Goal: Task Accomplishment & Management: Manage account settings

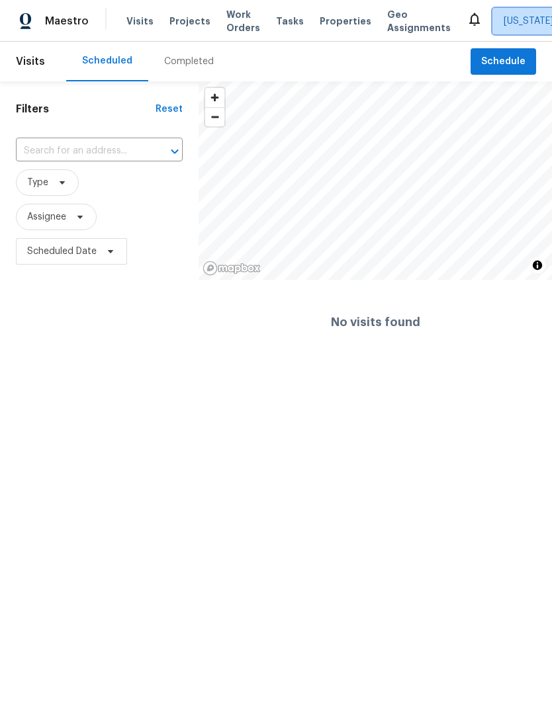
click at [503, 24] on span "[US_STATE] Other" at bounding box center [542, 21] width 78 height 13
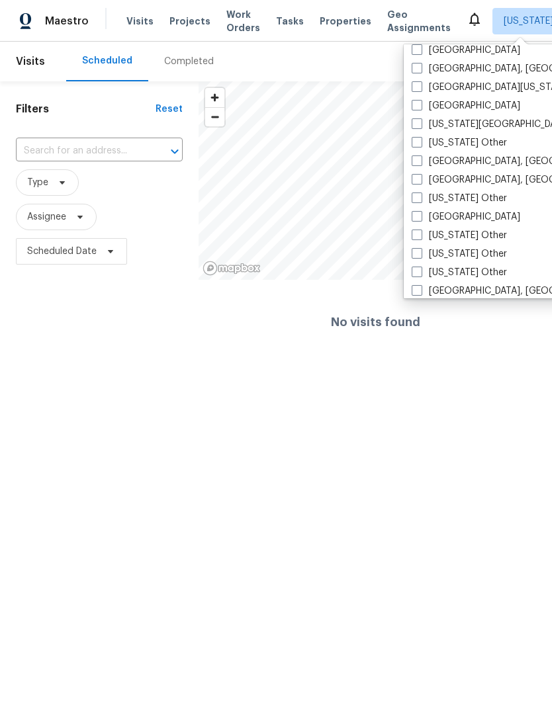
scroll to position [525, 0]
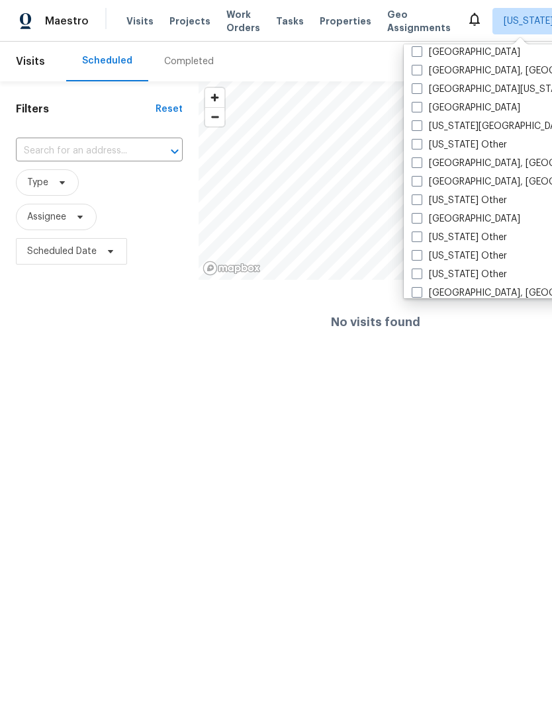
click at [423, 159] on label "[GEOGRAPHIC_DATA], [GEOGRAPHIC_DATA]" at bounding box center [513, 163] width 205 height 13
click at [420, 159] on input "[GEOGRAPHIC_DATA], [GEOGRAPHIC_DATA]" at bounding box center [415, 161] width 9 height 9
checkbox input "true"
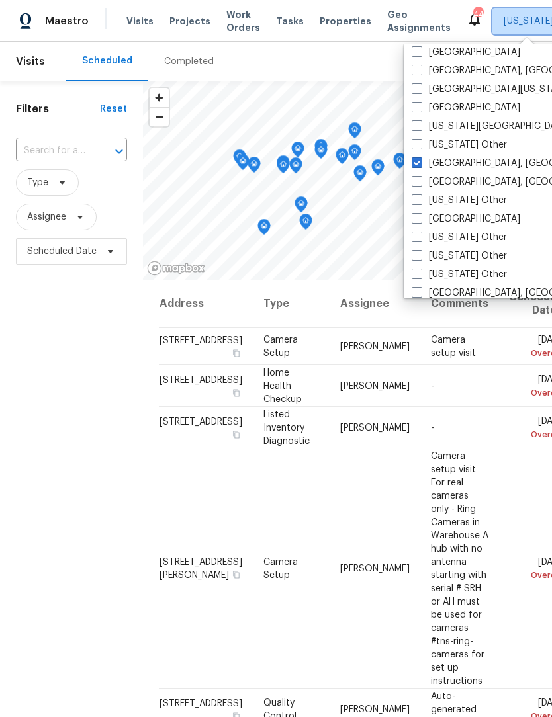
click at [503, 24] on span "[US_STATE] Other + 1" at bounding box center [549, 21] width 93 height 13
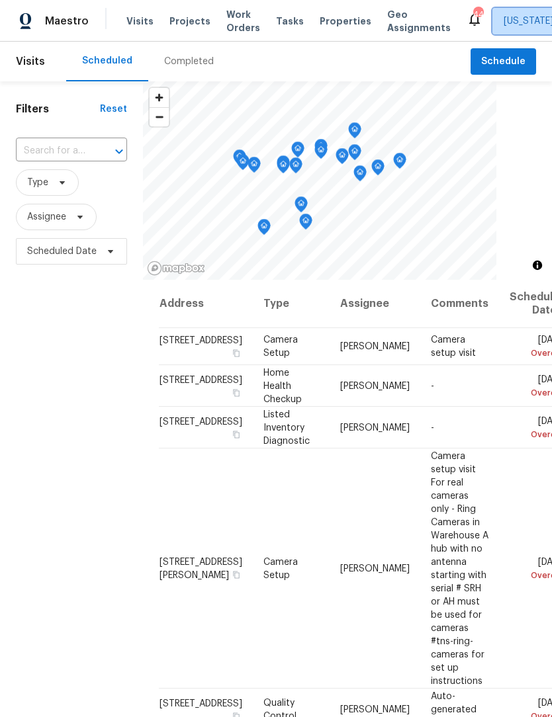
click at [525, 28] on span "[US_STATE] Other + 1" at bounding box center [559, 21] width 134 height 26
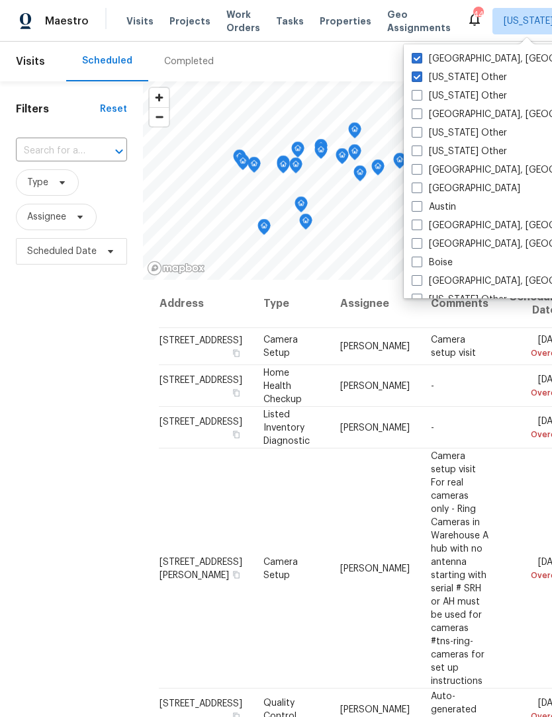
click at [418, 79] on span at bounding box center [416, 76] width 11 height 11
click at [418, 79] on input "[US_STATE] Other" at bounding box center [415, 75] width 9 height 9
checkbox input "false"
click at [0, 0] on icon at bounding box center [0, 0] width 0 height 0
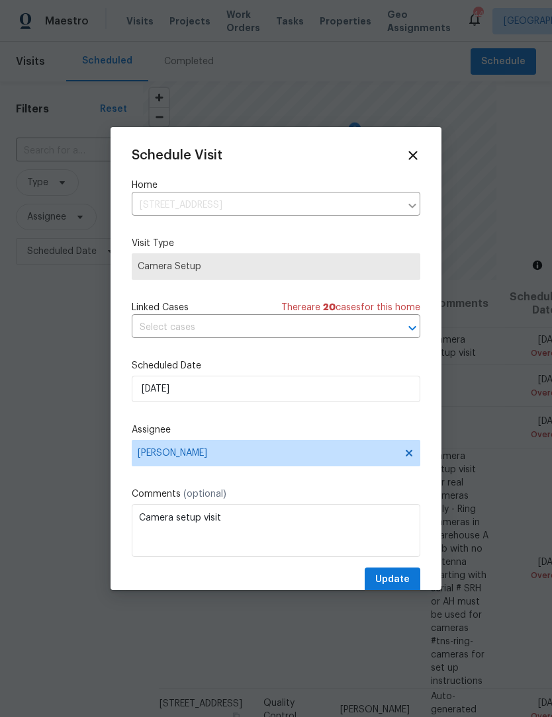
click at [218, 353] on div "Schedule Visit Home [STREET_ADDRESS] ​ Visit Type Camera Setup Linked Cases The…" at bounding box center [276, 370] width 288 height 444
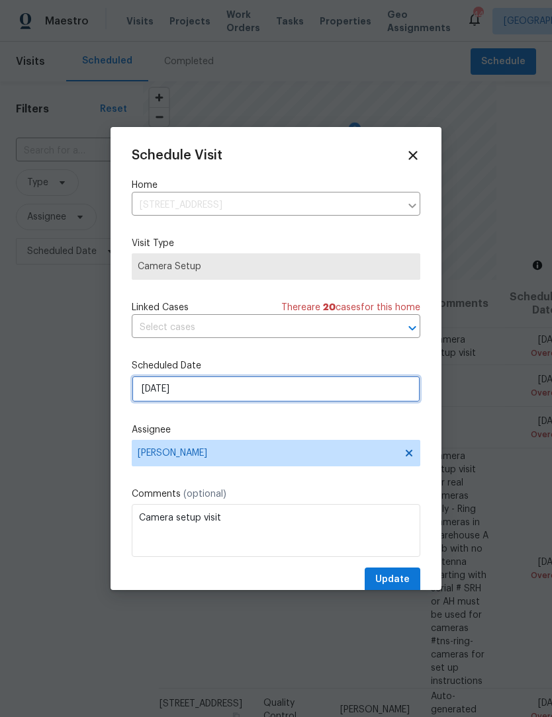
click at [221, 401] on input "[DATE]" at bounding box center [276, 389] width 288 height 26
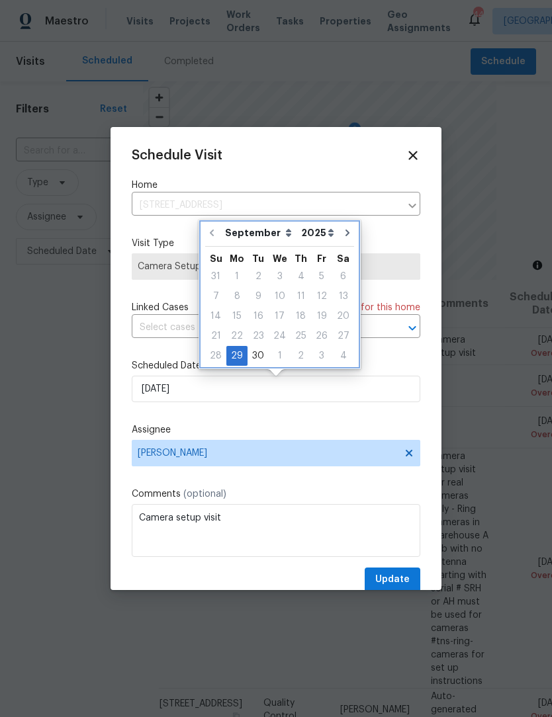
click at [342, 235] on icon "Go to next month" at bounding box center [347, 233] width 11 height 11
type input "[DATE]"
select select "9"
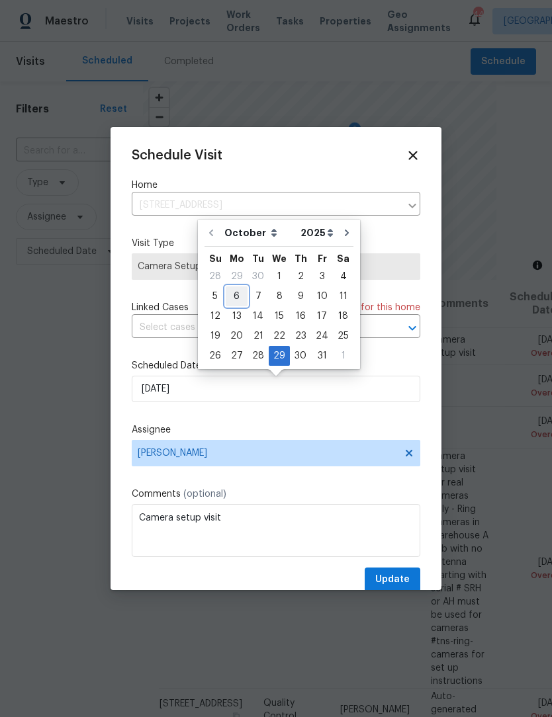
click at [237, 298] on div "6" at bounding box center [237, 296] width 22 height 19
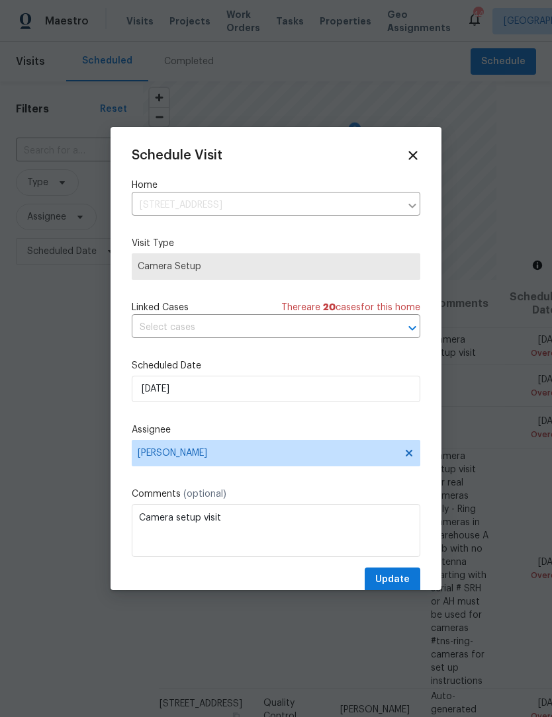
type input "[DATE]"
click at [394, 588] on span "Update" at bounding box center [392, 580] width 34 height 17
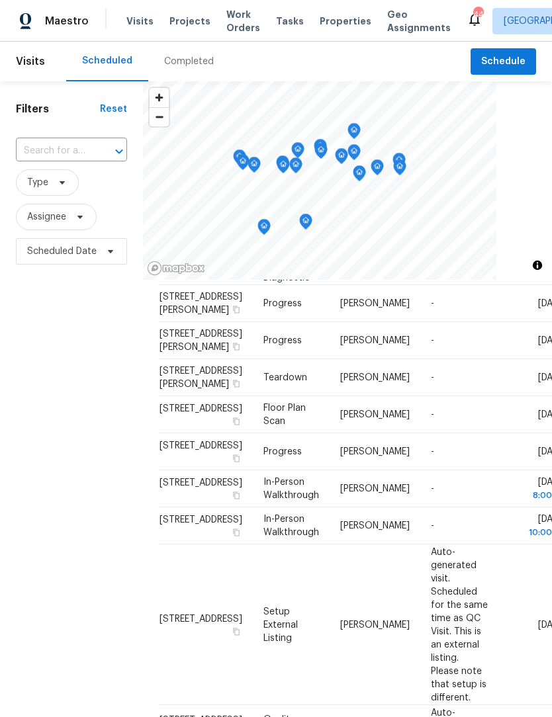
scroll to position [525, 0]
click at [0, 0] on icon at bounding box center [0, 0] width 0 height 0
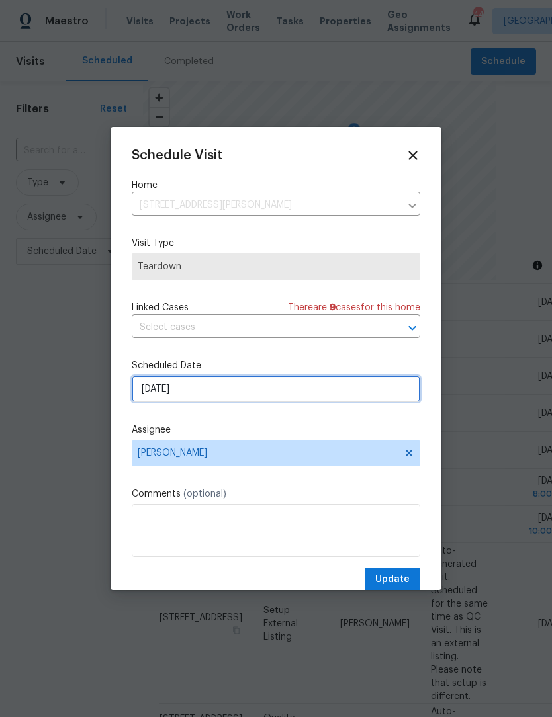
click at [216, 392] on input "[DATE]" at bounding box center [276, 389] width 288 height 26
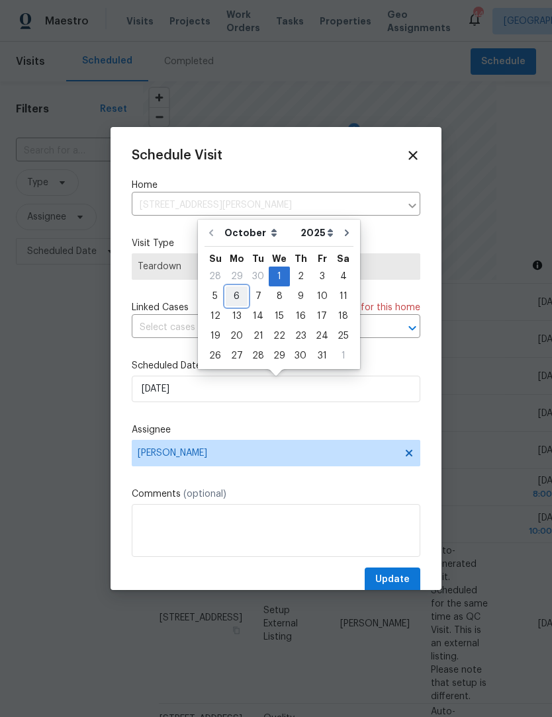
click at [233, 297] on div "6" at bounding box center [237, 296] width 22 height 19
type input "[DATE]"
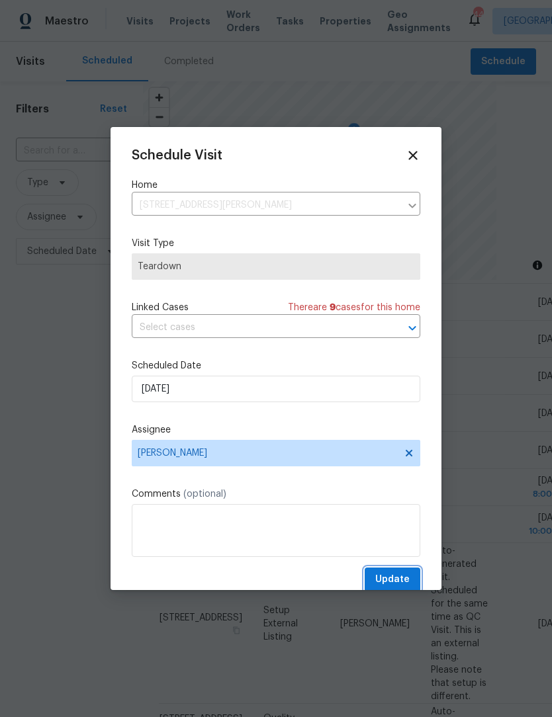
click at [398, 585] on span "Update" at bounding box center [392, 580] width 34 height 17
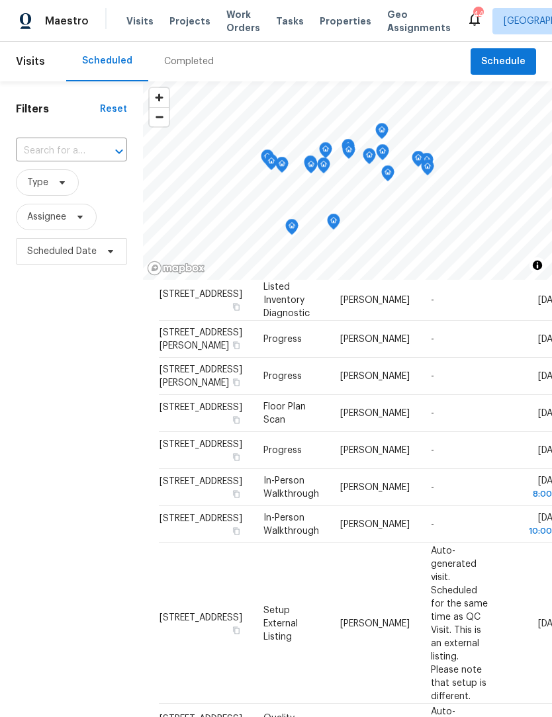
scroll to position [492, 0]
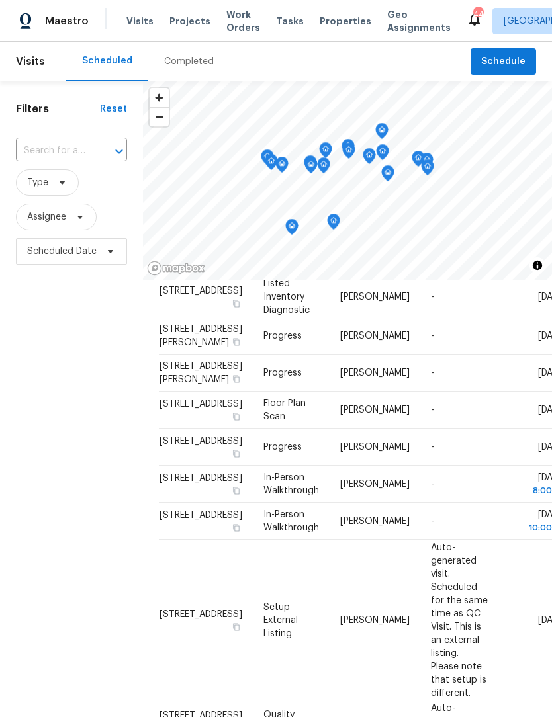
click at [0, 0] on span at bounding box center [0, 0] width 0 height 0
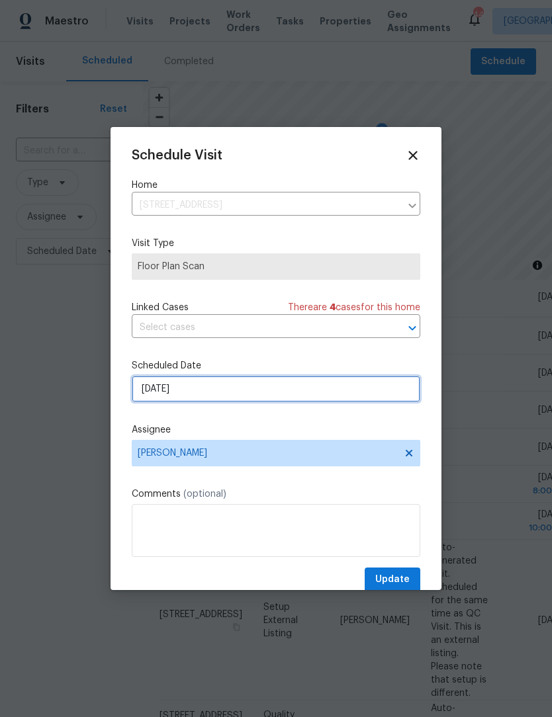
click at [208, 390] on input "[DATE]" at bounding box center [276, 389] width 288 height 26
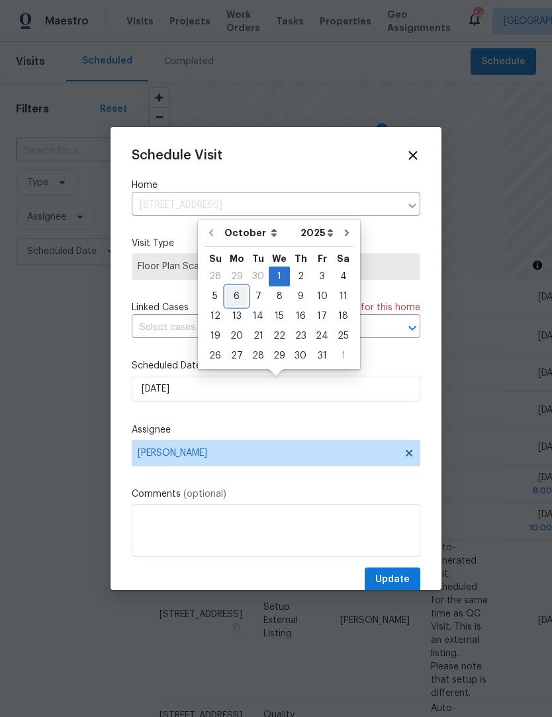
click at [235, 302] on div "6" at bounding box center [237, 296] width 22 height 19
type input "[DATE]"
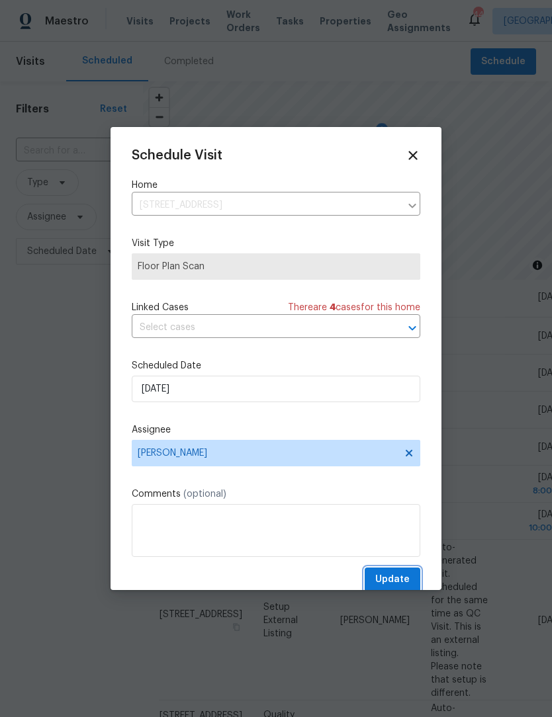
click at [409, 585] on span "Update" at bounding box center [392, 580] width 34 height 17
